Goal: Complete application form: Complete application form

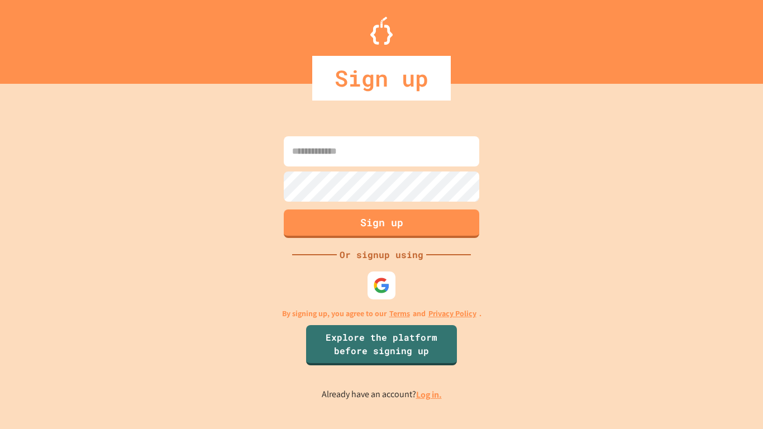
click at [379, 148] on input at bounding box center [382, 151] width 196 height 30
click at [738, 404] on div "Opens Chat This icon Opens the chat window." at bounding box center [729, 409] width 18 height 18
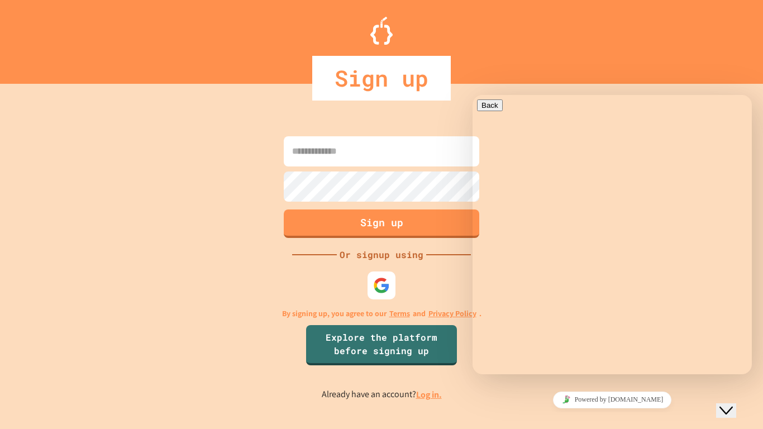
click at [473, 95] on div "Rate this chat Upload File Insert emoji" at bounding box center [473, 95] width 0 height 0
click at [473, 95] on textarea at bounding box center [473, 95] width 0 height 0
type textarea "****"
click at [604, 32] on div at bounding box center [381, 31] width 763 height 28
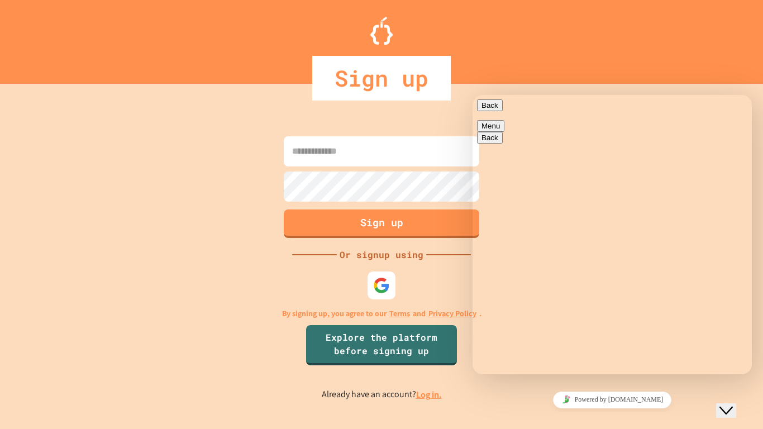
click at [604, 32] on div at bounding box center [381, 31] width 763 height 28
click at [492, 109] on button "Back" at bounding box center [490, 105] width 26 height 12
click at [383, 144] on input at bounding box center [382, 151] width 196 height 30
click at [394, 167] on div at bounding box center [381, 168] width 201 height 2
click at [748, 389] on div "Close Chat This icon closes the chat window." at bounding box center [734, 389] width 27 height 0
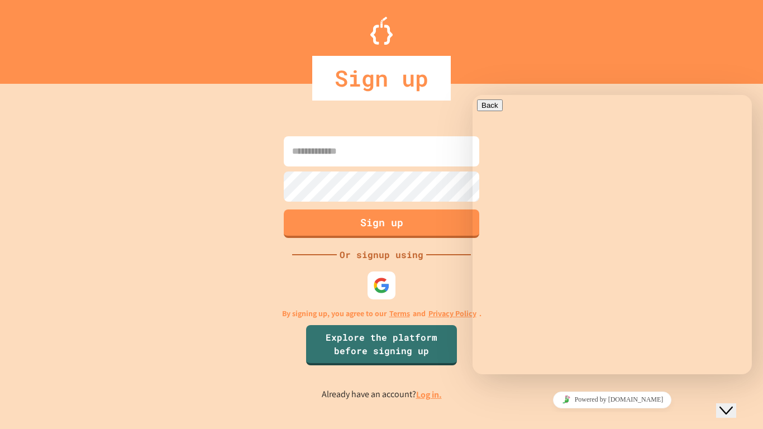
click at [733, 404] on icon "Close Chat This icon closes the chat window." at bounding box center [726, 410] width 13 height 13
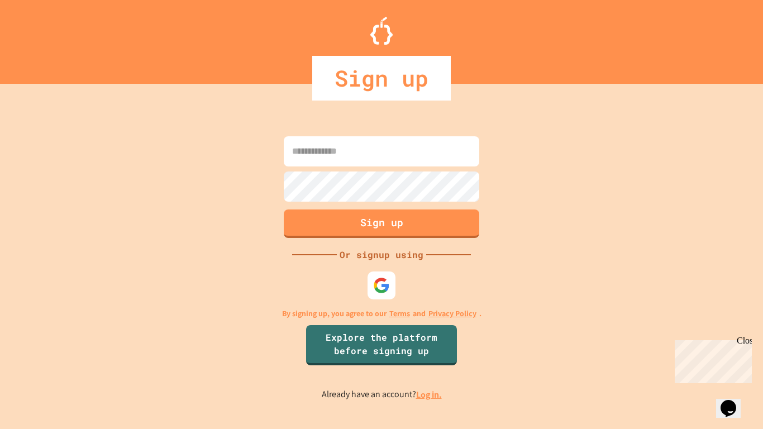
click at [744, 340] on div "Close" at bounding box center [744, 343] width 14 height 14
click at [371, 145] on input at bounding box center [382, 151] width 196 height 30
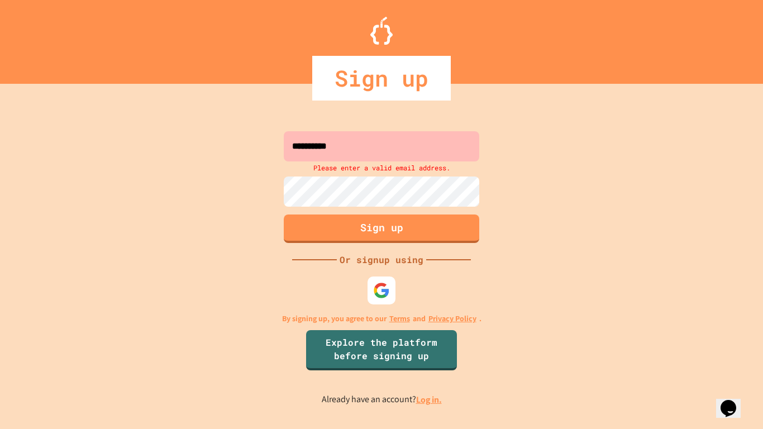
click at [633, 190] on div "**********" at bounding box center [381, 267] width 763 height 323
click at [390, 148] on input "**********" at bounding box center [382, 146] width 196 height 30
type input "*"
